Goal: Task Accomplishment & Management: Use online tool/utility

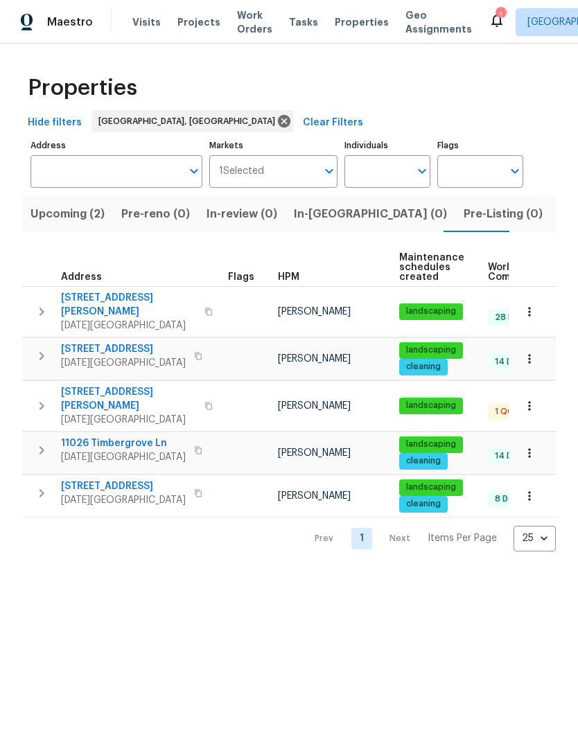
click at [89, 385] on span "4053 Little John Dr" at bounding box center [128, 399] width 135 height 28
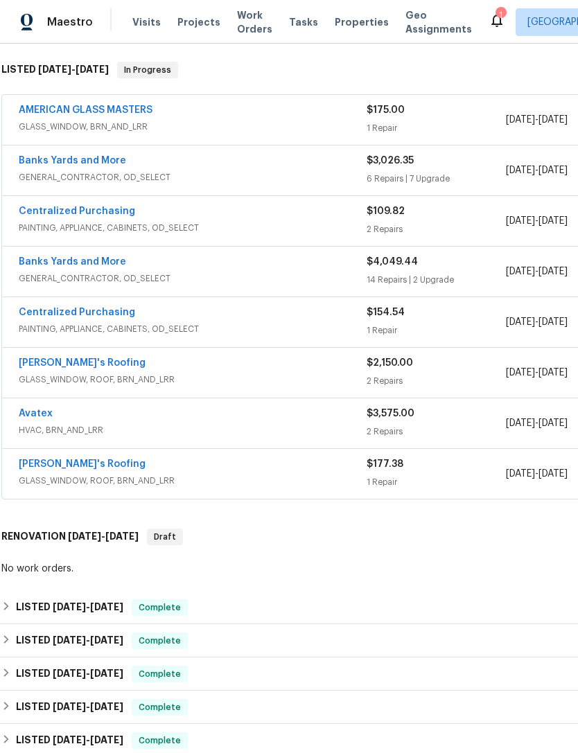
scroll to position [213, 3]
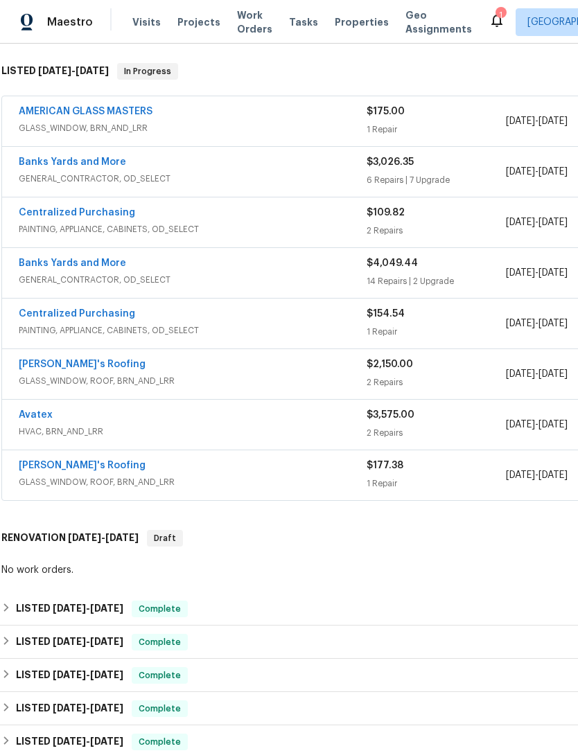
click at [121, 110] on link "AMERICAN GLASS MASTERS" at bounding box center [86, 112] width 134 height 10
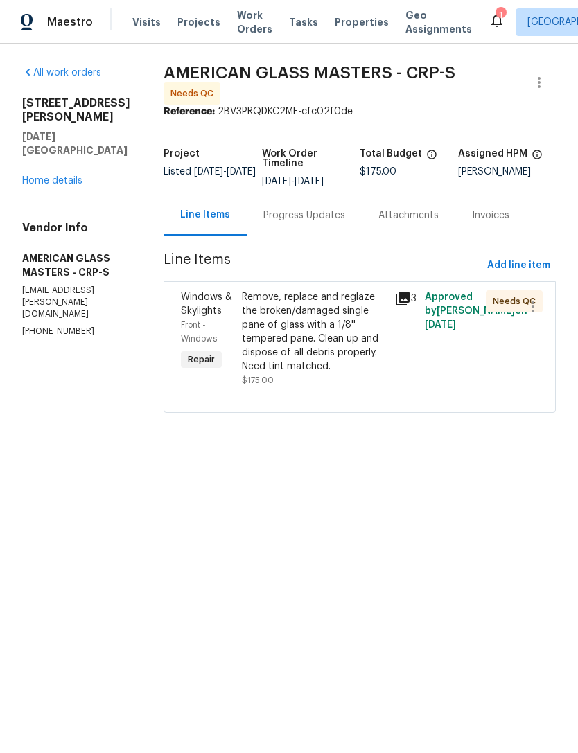
click at [329, 222] on div "Progress Updates" at bounding box center [304, 215] width 82 height 14
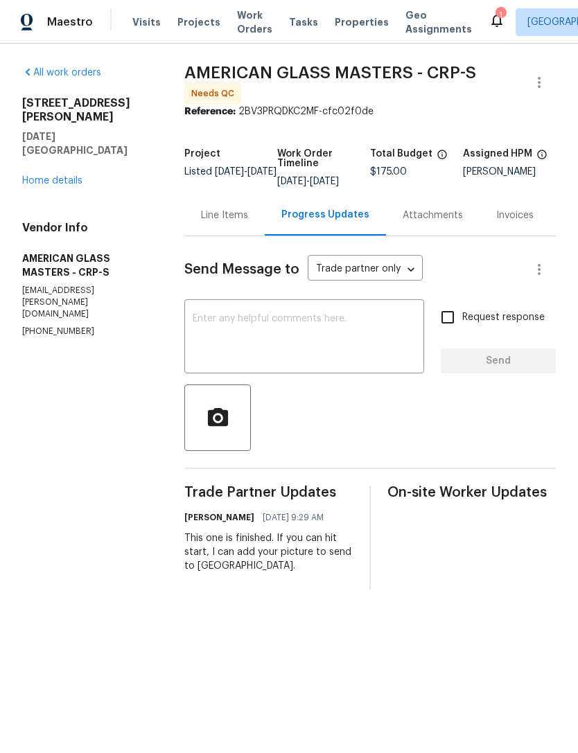
click at [263, 235] on div "Line Items" at bounding box center [224, 215] width 80 height 41
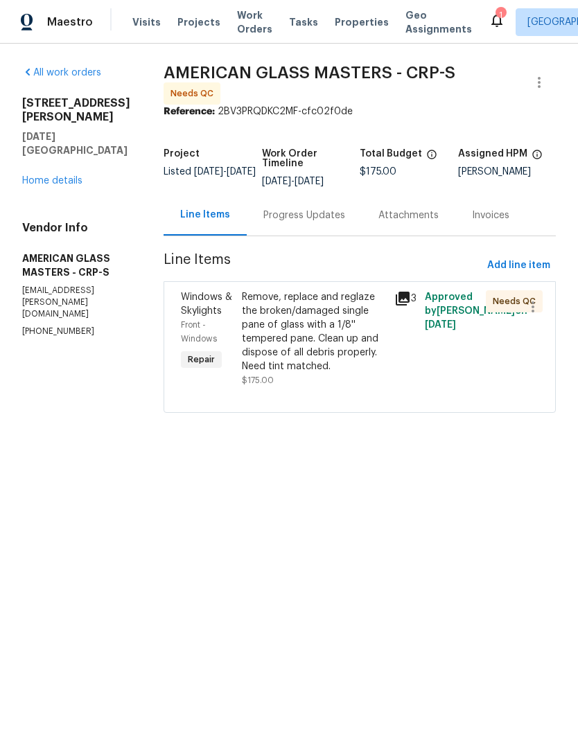
click at [386, 373] on div "Remove, replace and reglaze the broken/damaged single pane of glass with a 1/8'…" at bounding box center [314, 331] width 144 height 83
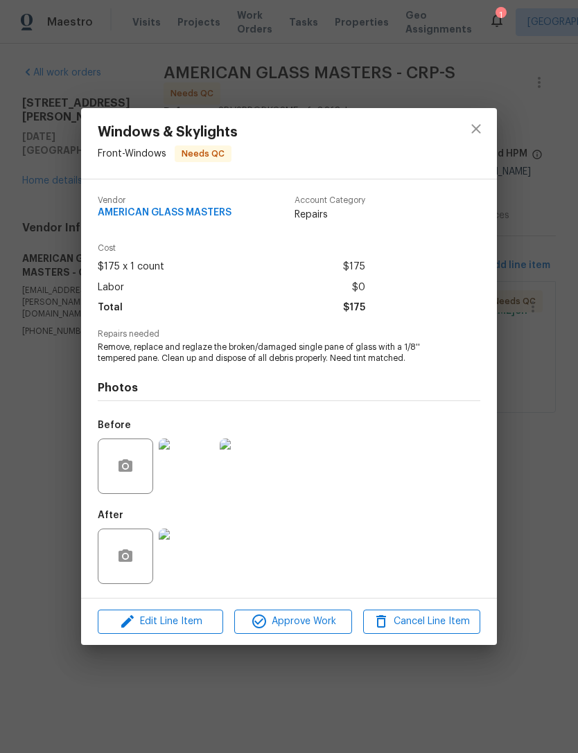
click at [308, 629] on span "Approve Work" at bounding box center [292, 621] width 109 height 17
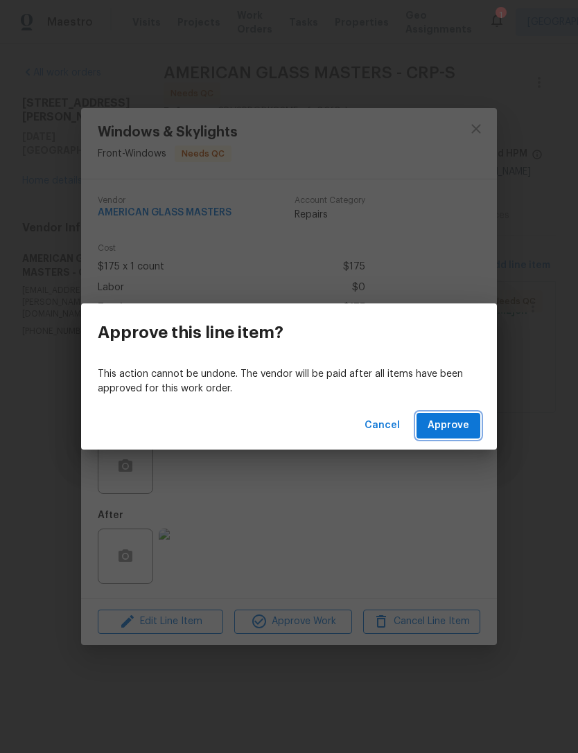
click at [454, 426] on span "Approve" at bounding box center [448, 425] width 42 height 17
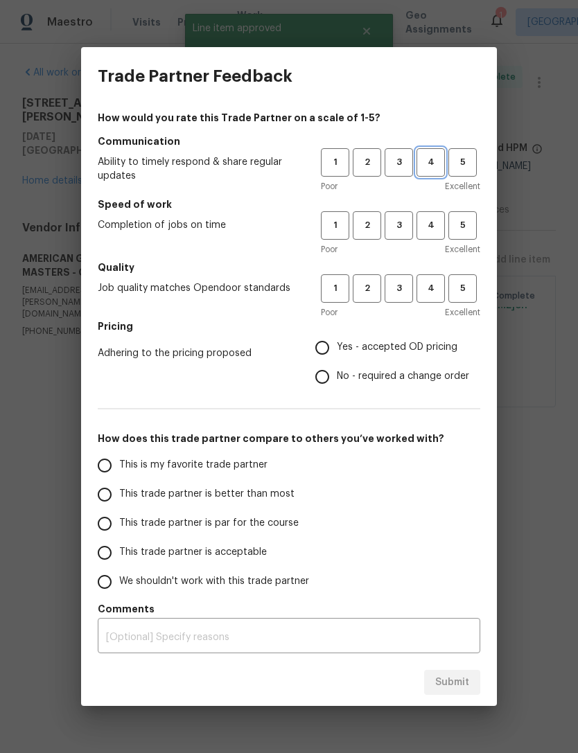
click at [427, 166] on span "4" at bounding box center [431, 162] width 26 height 16
click at [443, 211] on button "4" at bounding box center [430, 225] width 28 height 28
click at [432, 247] on div "Poor Excellent" at bounding box center [400, 249] width 159 height 14
click at [430, 301] on button "4" at bounding box center [430, 288] width 28 height 28
click at [328, 386] on input "No - required a change order" at bounding box center [322, 376] width 29 height 29
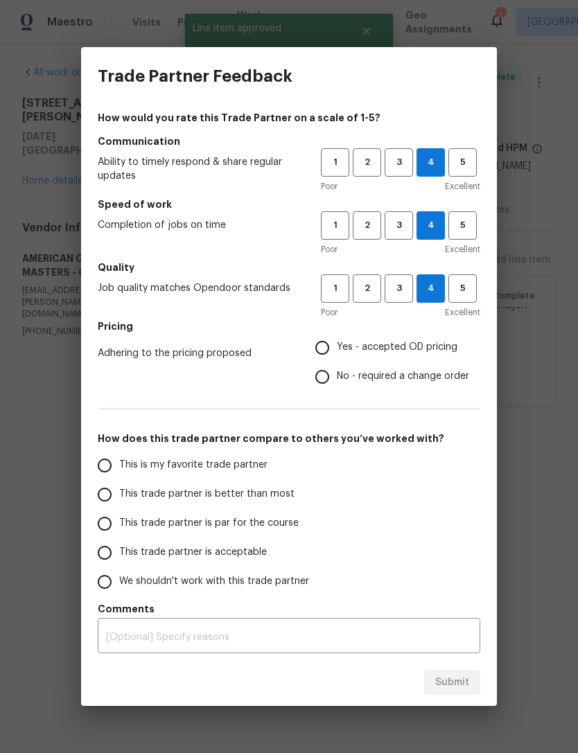
radio input "true"
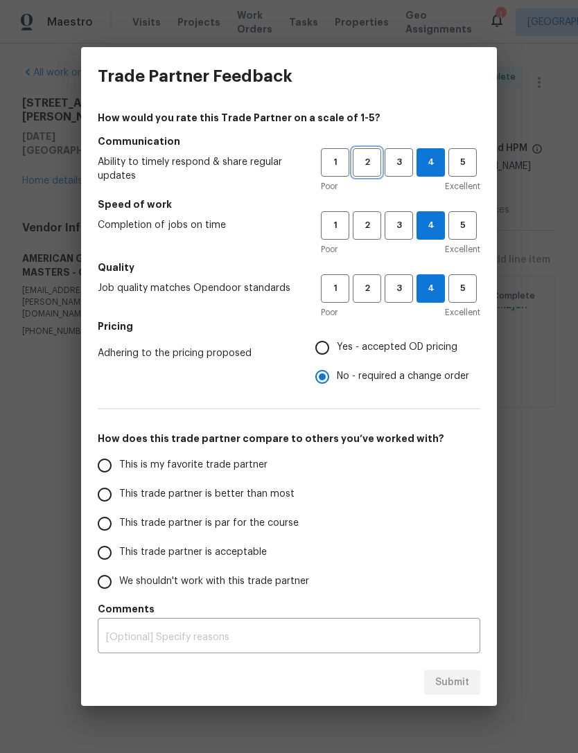
click at [359, 169] on span "2" at bounding box center [367, 162] width 26 height 16
click at [299, 520] on label "This trade partner is par for the course" at bounding box center [199, 523] width 219 height 29
click at [119, 520] on input "This trade partner is par for the course" at bounding box center [104, 523] width 29 height 29
click at [478, 678] on button "Submit" at bounding box center [452, 683] width 56 height 26
radio input "true"
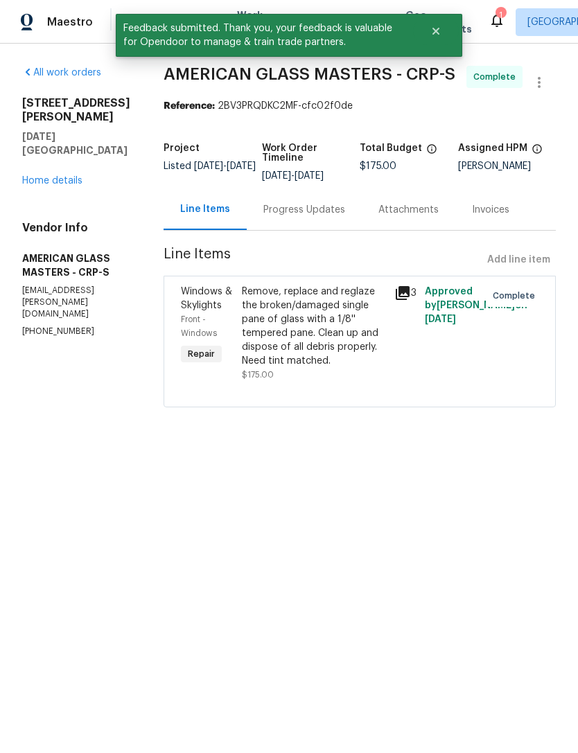
click at [38, 176] on link "Home details" at bounding box center [52, 181] width 60 height 10
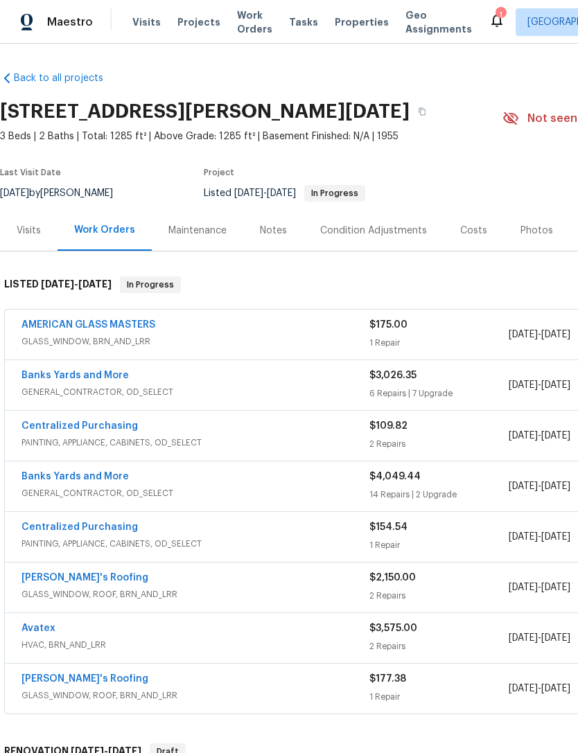
click at [495, 17] on div "1" at bounding box center [500, 15] width 10 height 14
click at [491, 24] on icon at bounding box center [496, 21] width 11 height 14
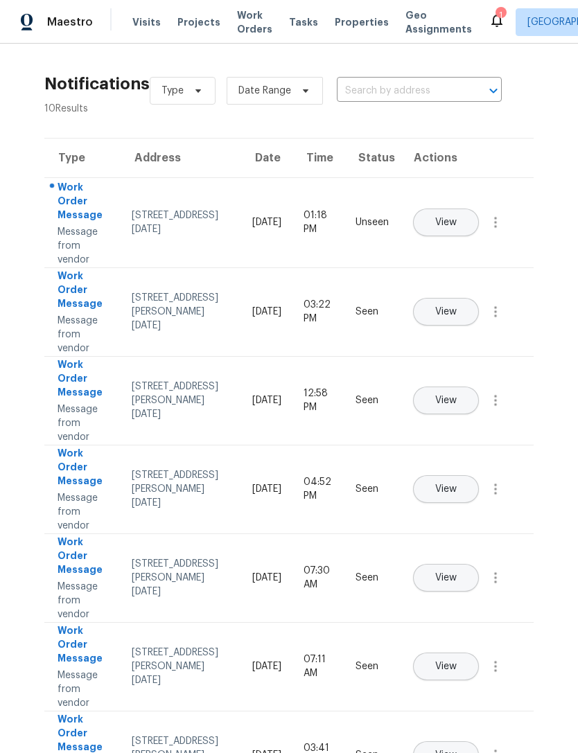
click at [70, 202] on div "Work Order Message" at bounding box center [83, 202] width 52 height 45
click at [479, 208] on button "View" at bounding box center [446, 222] width 66 height 28
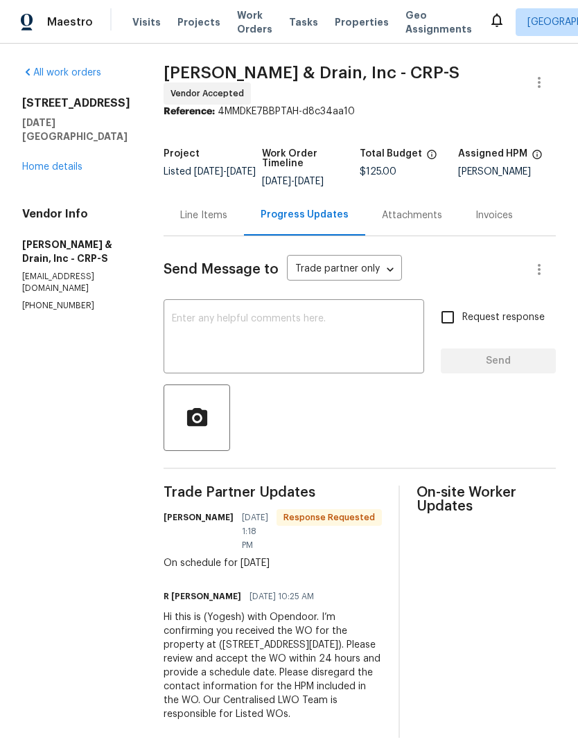
scroll to position [24, 0]
click at [185, 208] on div "Line Items" at bounding box center [203, 215] width 47 height 14
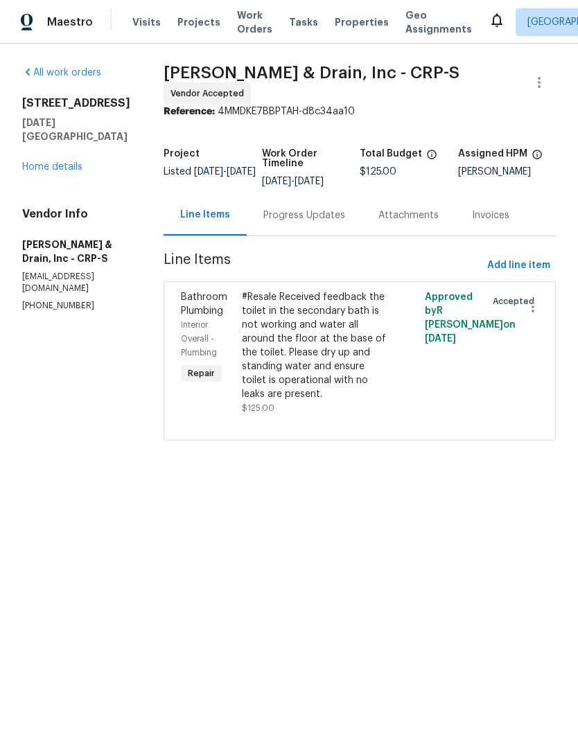
click at [42, 166] on link "Home details" at bounding box center [52, 167] width 60 height 10
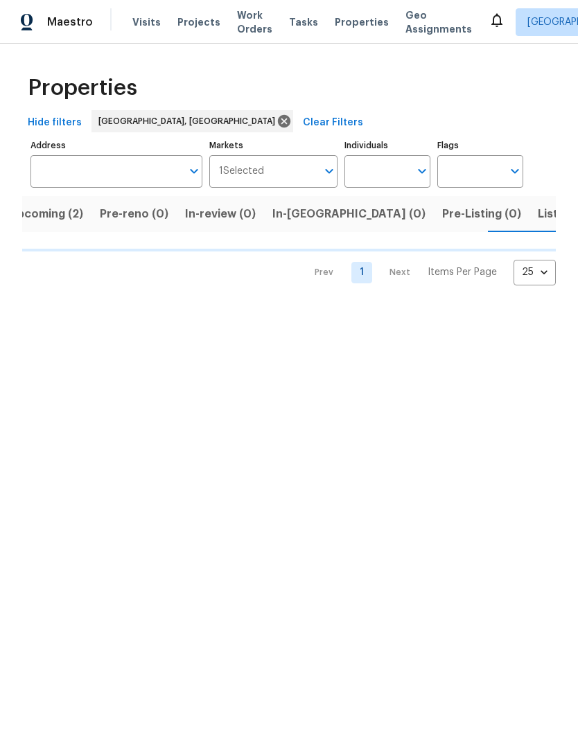
scroll to position [0, 22]
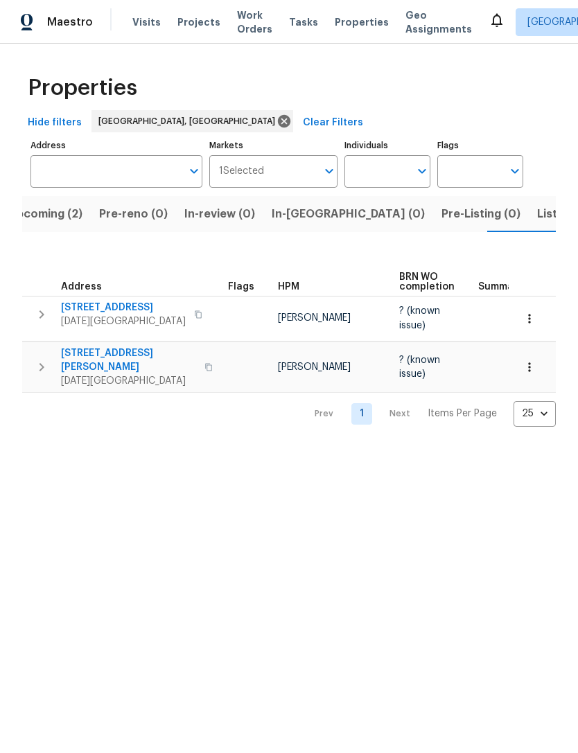
click at [56, 217] on span "Upcoming (2)" at bounding box center [45, 213] width 74 height 19
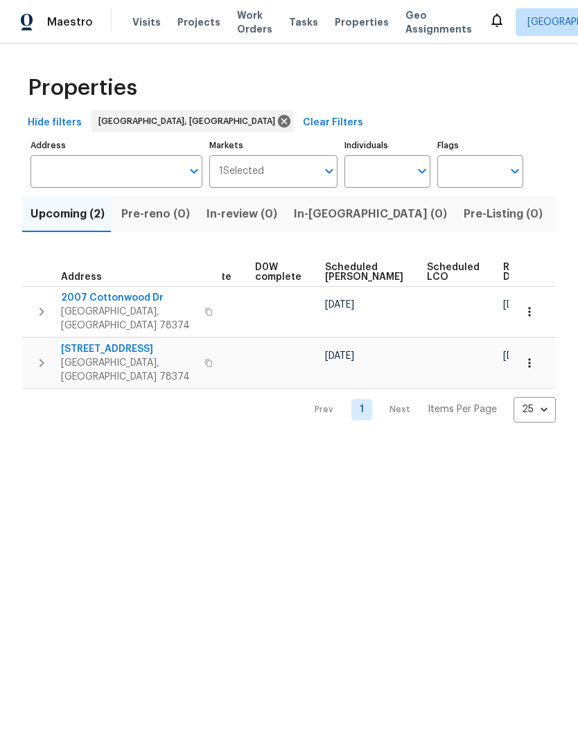
scroll to position [0, 362]
click at [559, 222] on span "Listed (5)" at bounding box center [585, 213] width 52 height 19
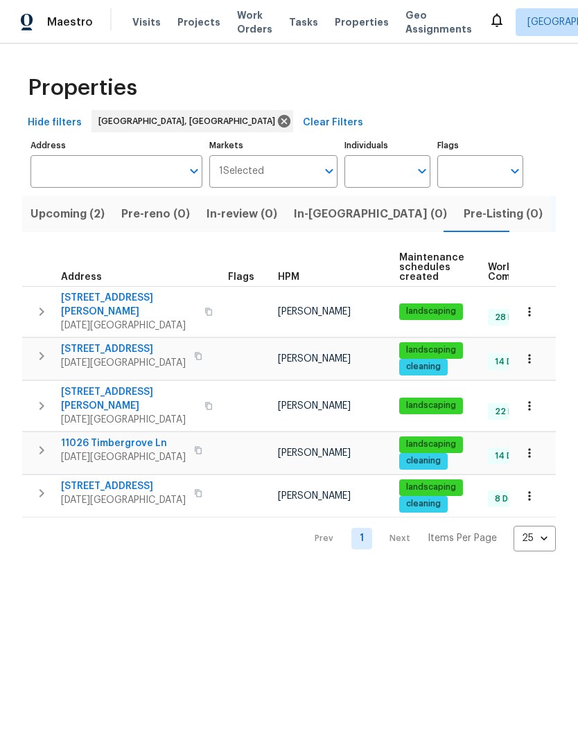
click at [125, 436] on span "11026 Timbergrove Ln" at bounding box center [123, 443] width 125 height 14
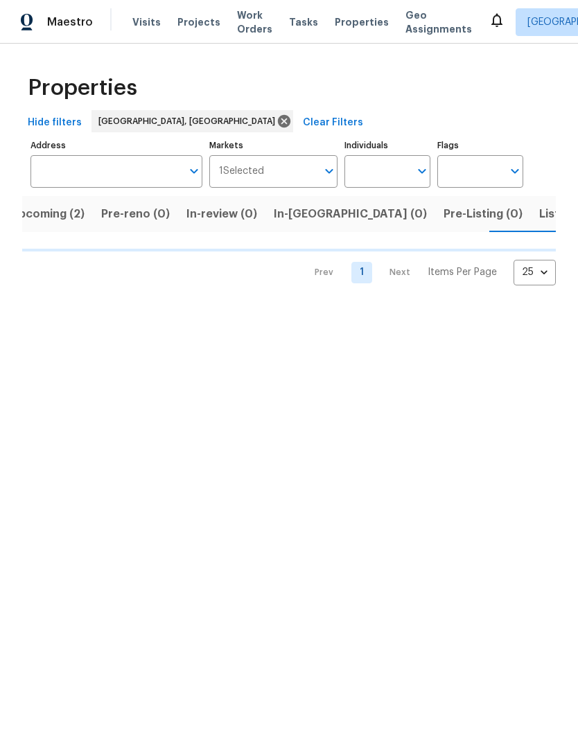
scroll to position [0, 22]
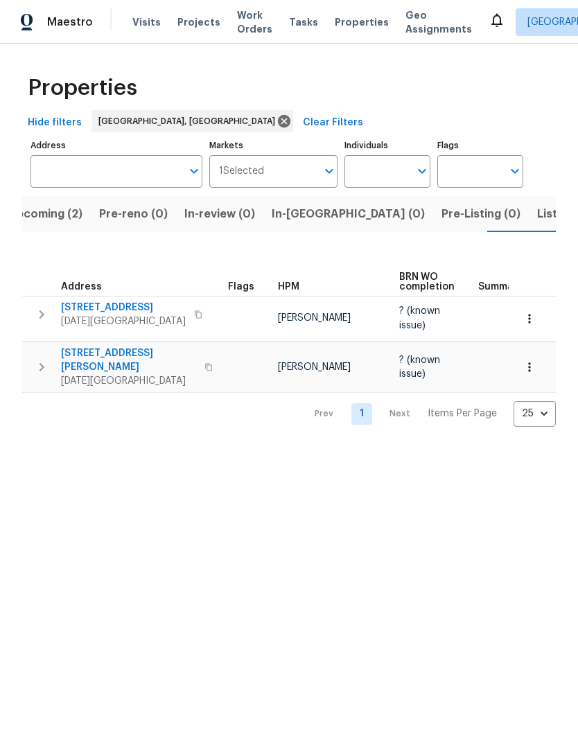
click at [159, 346] on span "7534 Dr Hector P Garcia Dr" at bounding box center [128, 360] width 135 height 28
click at [537, 216] on span "Listed (5)" at bounding box center [563, 213] width 52 height 19
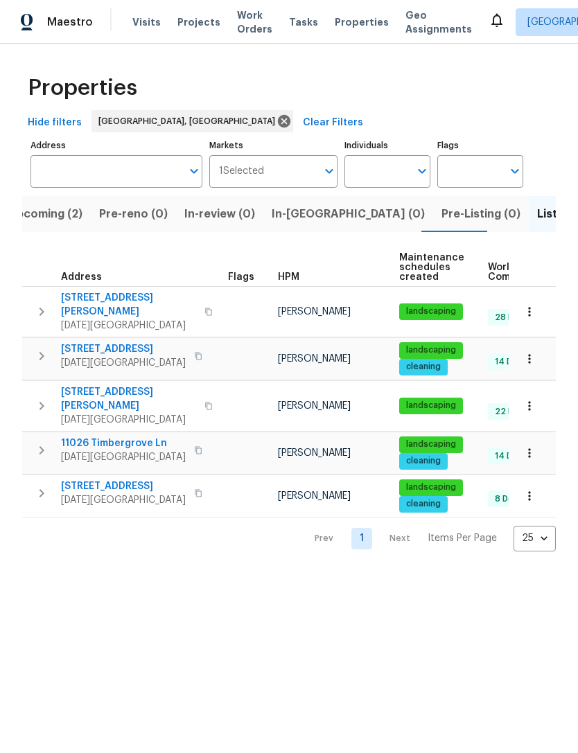
click at [522, 446] on icon "button" at bounding box center [529, 453] width 14 height 14
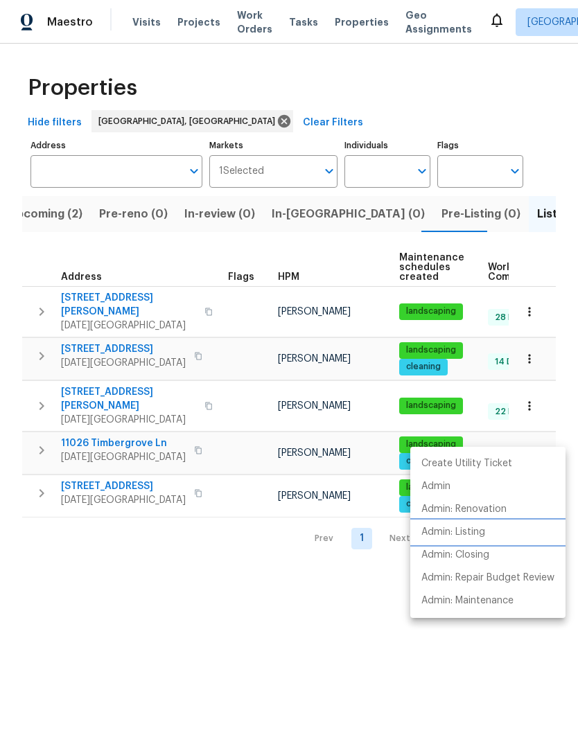
click at [466, 535] on p "Admin: Listing" at bounding box center [453, 532] width 64 height 15
click at [71, 344] on div at bounding box center [289, 376] width 578 height 753
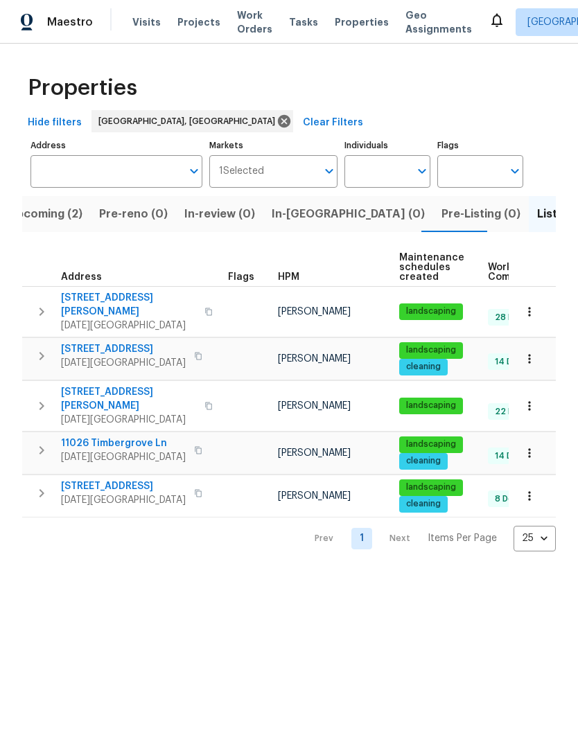
click at [91, 342] on span "3658 Braeburn Dr" at bounding box center [123, 349] width 125 height 14
click at [528, 352] on icon "button" at bounding box center [529, 359] width 14 height 14
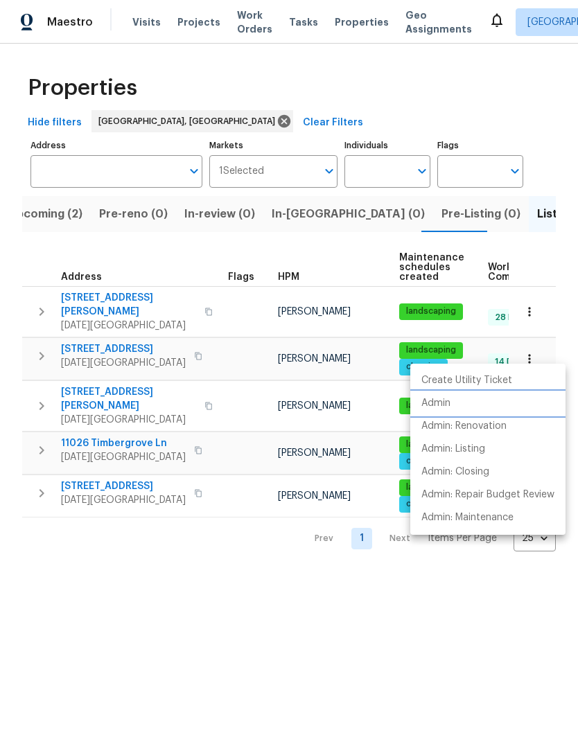
click at [453, 412] on li "Admin" at bounding box center [487, 403] width 155 height 23
click at [131, 384] on div at bounding box center [289, 376] width 578 height 753
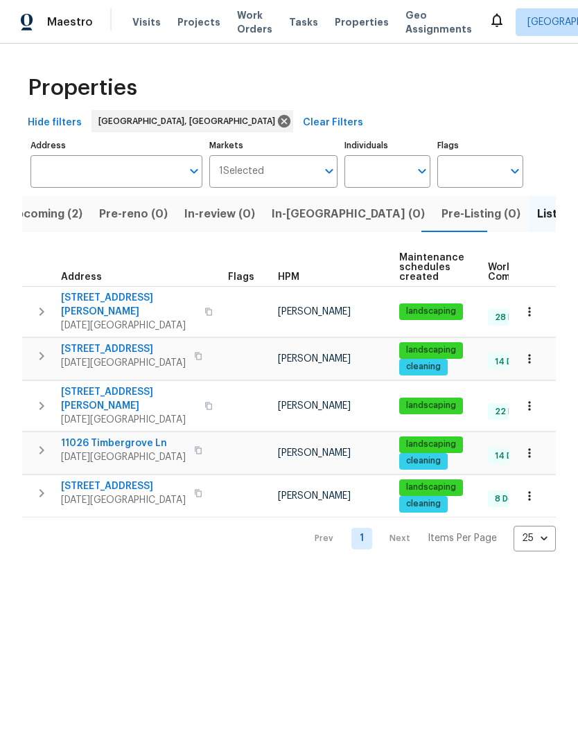
click at [117, 385] on span "4053 Little John Dr" at bounding box center [128, 399] width 135 height 28
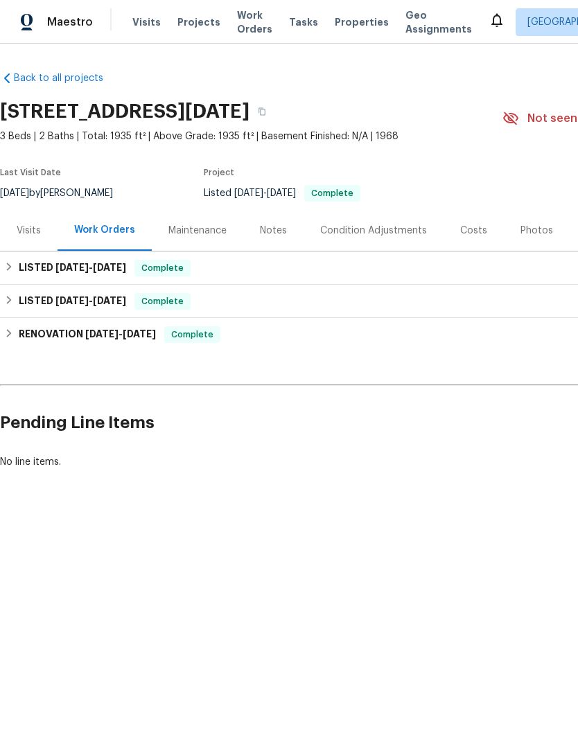
click at [272, 236] on div "Notes" at bounding box center [273, 231] width 27 height 14
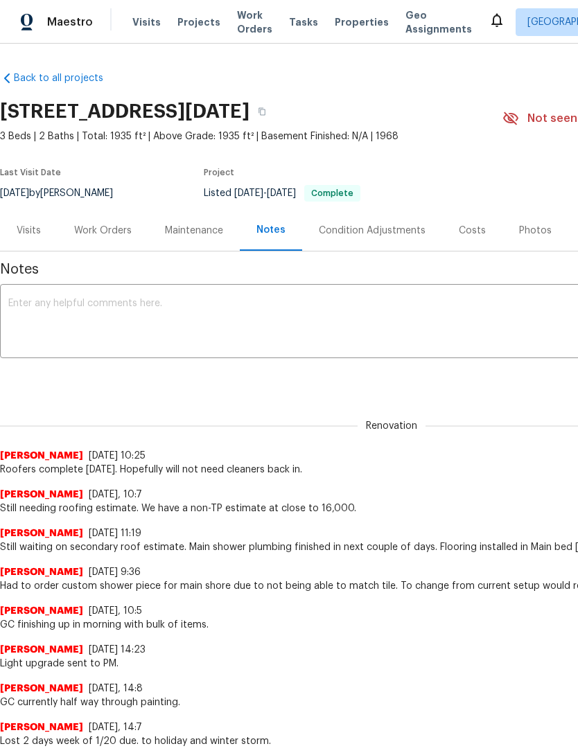
click at [95, 238] on div "Work Orders" at bounding box center [102, 230] width 91 height 41
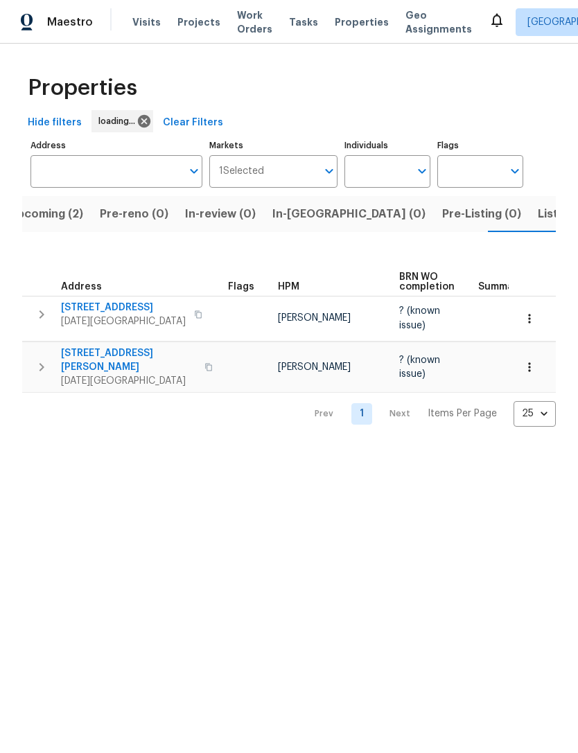
scroll to position [0, 22]
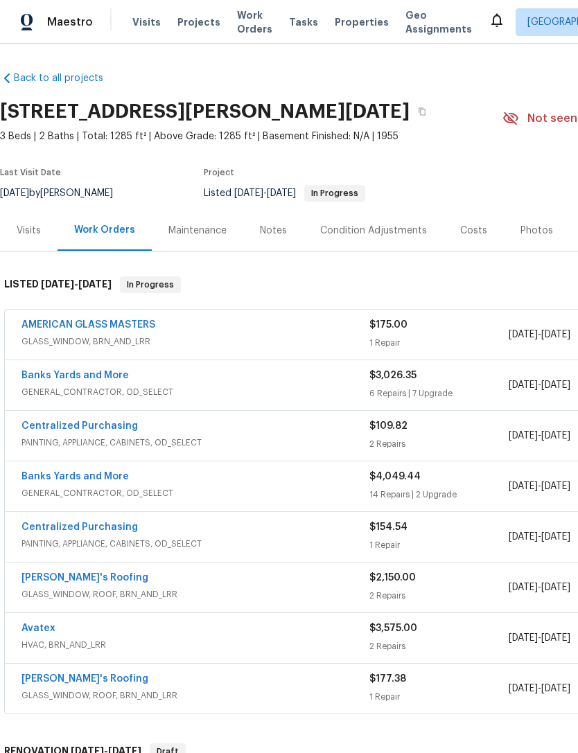
click at [524, 233] on div "Photos" at bounding box center [536, 231] width 33 height 14
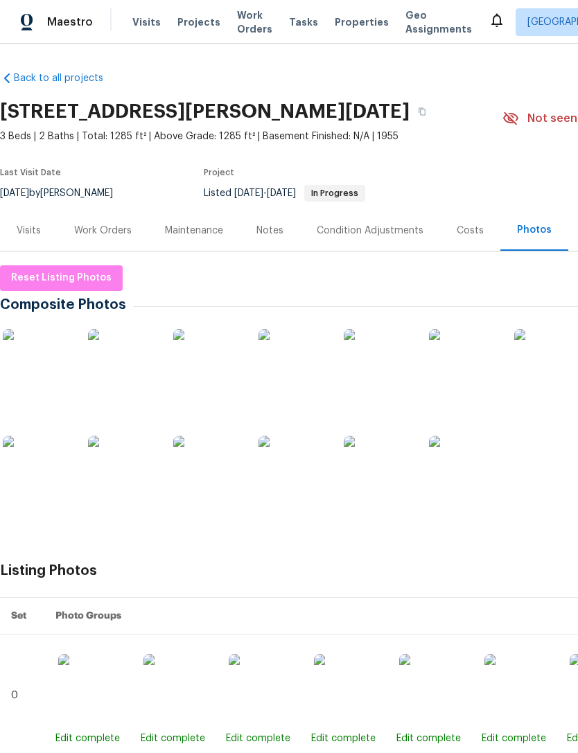
click at [53, 360] on img at bounding box center [37, 363] width 69 height 69
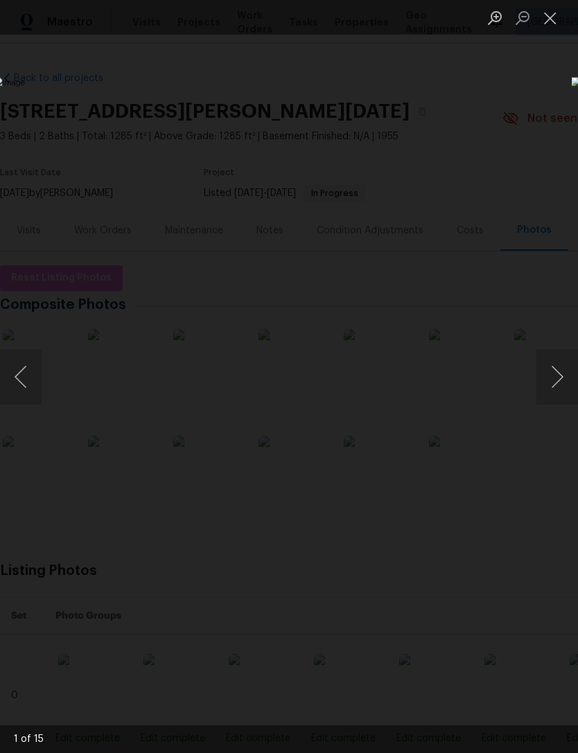
click at [568, 377] on button "Next image" at bounding box center [557, 376] width 42 height 55
click at [564, 372] on button "Next image" at bounding box center [557, 376] width 42 height 55
click at [564, 370] on button "Next image" at bounding box center [557, 376] width 42 height 55
click at [562, 367] on button "Next image" at bounding box center [557, 376] width 42 height 55
click at [561, 363] on button "Next image" at bounding box center [557, 376] width 42 height 55
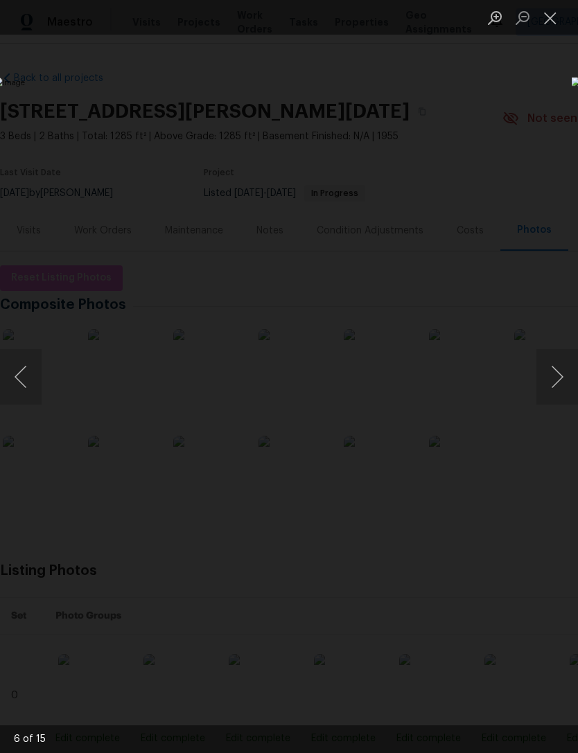
click at [561, 362] on button "Next image" at bounding box center [557, 376] width 42 height 55
click at [560, 362] on button "Next image" at bounding box center [557, 376] width 42 height 55
click at [559, 365] on button "Next image" at bounding box center [557, 376] width 42 height 55
click at [556, 366] on button "Next image" at bounding box center [557, 376] width 42 height 55
click at [543, 404] on button "Next image" at bounding box center [557, 376] width 42 height 55
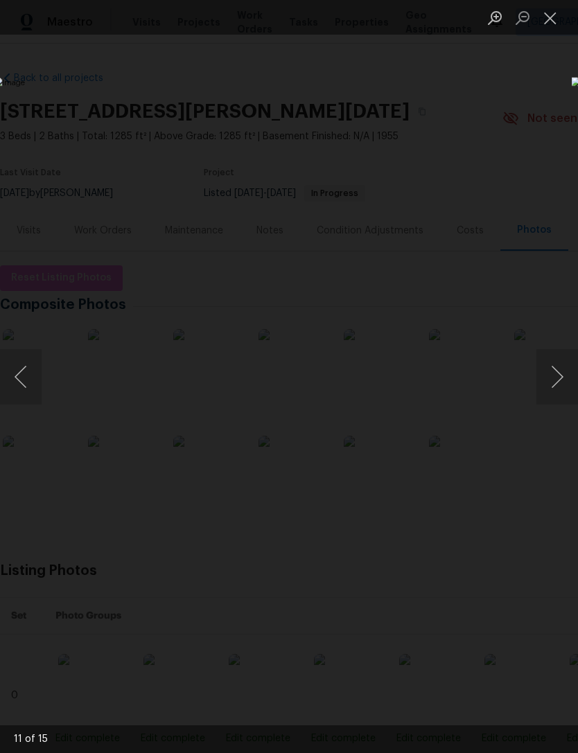
click at [562, 372] on button "Next image" at bounding box center [557, 376] width 42 height 55
click at [559, 373] on button "Next image" at bounding box center [557, 376] width 42 height 55
click at [555, 376] on button "Next image" at bounding box center [557, 376] width 42 height 55
click at [555, 369] on button "Next image" at bounding box center [557, 376] width 42 height 55
click at [546, 368] on button "Next image" at bounding box center [557, 376] width 42 height 55
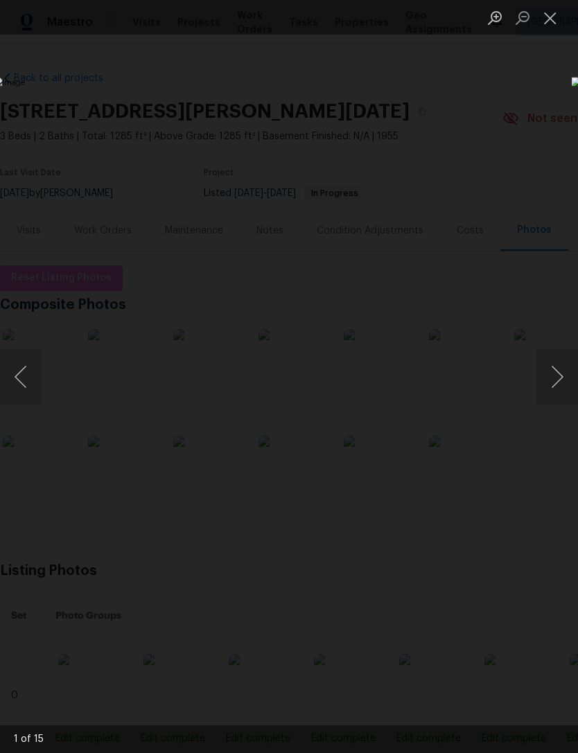
click at [544, 380] on button "Next image" at bounding box center [557, 376] width 42 height 55
click at [558, 382] on button "Next image" at bounding box center [557, 376] width 42 height 55
click at [553, 390] on button "Next image" at bounding box center [557, 376] width 42 height 55
click at [555, 389] on button "Next image" at bounding box center [557, 376] width 42 height 55
click at [554, 391] on button "Next image" at bounding box center [557, 376] width 42 height 55
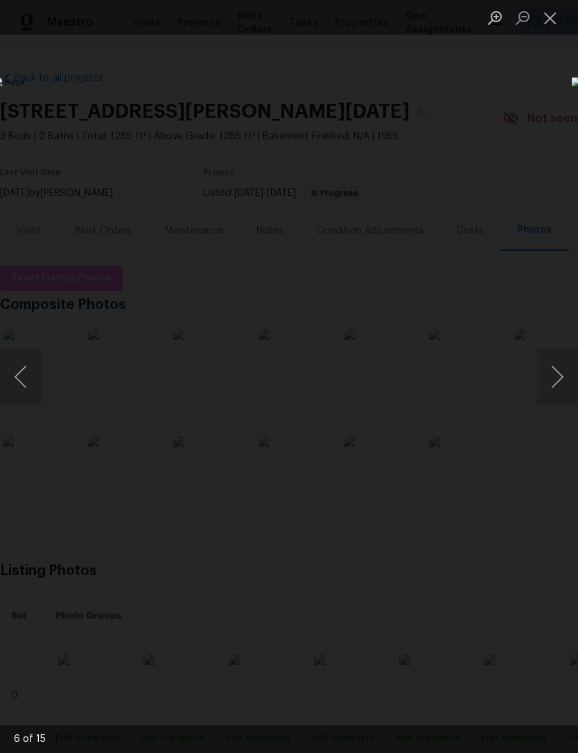
click at [556, 391] on button "Next image" at bounding box center [557, 376] width 42 height 55
click at [558, 389] on button "Next image" at bounding box center [557, 376] width 42 height 55
click at [551, 381] on button "Next image" at bounding box center [557, 376] width 42 height 55
click at [555, 375] on button "Next image" at bounding box center [557, 376] width 42 height 55
click at [561, 378] on button "Next image" at bounding box center [557, 376] width 42 height 55
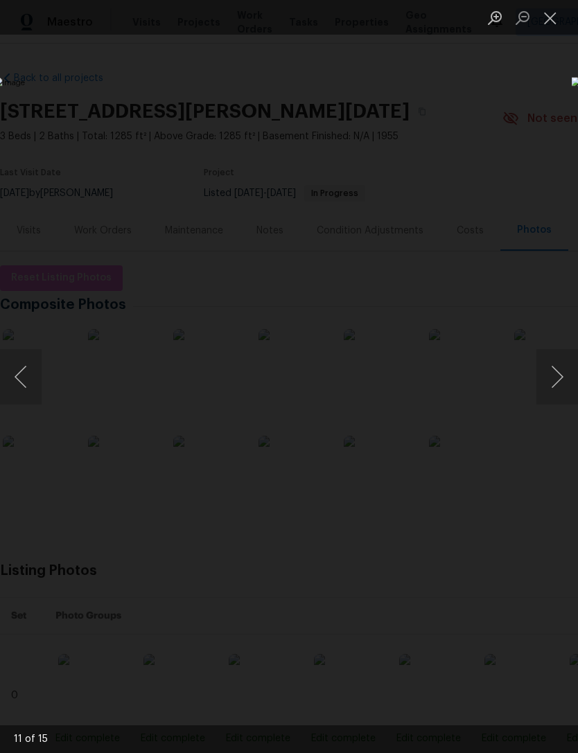
click at [560, 375] on button "Next image" at bounding box center [557, 376] width 42 height 55
click at [562, 367] on button "Next image" at bounding box center [557, 376] width 42 height 55
click at [560, 367] on button "Next image" at bounding box center [557, 376] width 42 height 55
click at [562, 373] on button "Next image" at bounding box center [557, 376] width 42 height 55
click at [562, 370] on button "Next image" at bounding box center [557, 376] width 42 height 55
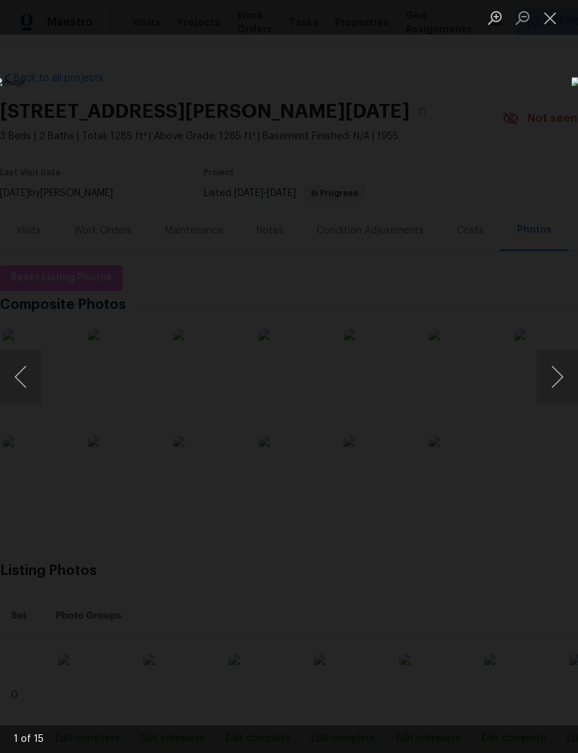
click at [556, 382] on button "Next image" at bounding box center [557, 376] width 42 height 55
click at [559, 378] on button "Next image" at bounding box center [557, 376] width 42 height 55
click at [549, 21] on button "Close lightbox" at bounding box center [550, 18] width 28 height 24
